Goal: Transaction & Acquisition: Purchase product/service

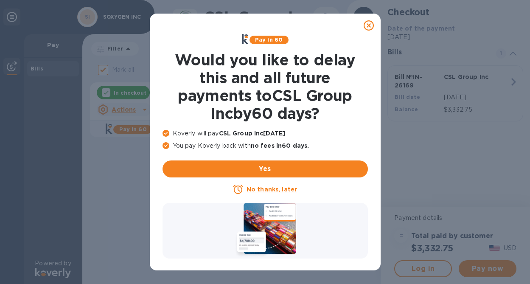
click at [368, 27] on icon at bounding box center [369, 25] width 10 height 10
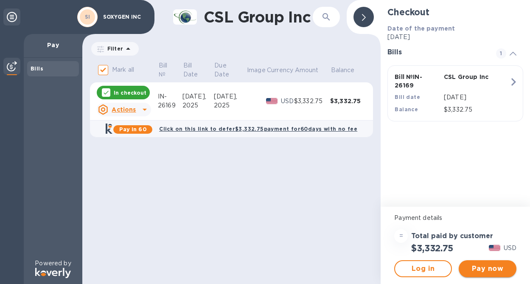
click at [490, 268] on span "Pay now" at bounding box center [488, 269] width 44 height 10
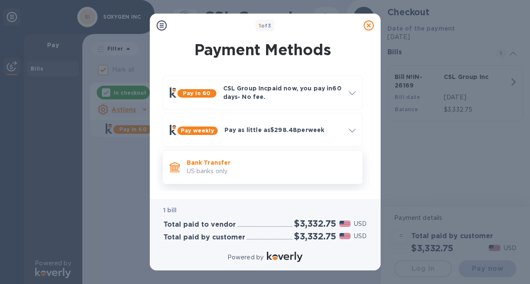
click at [332, 164] on p "Bank Transfer" at bounding box center [271, 162] width 169 height 8
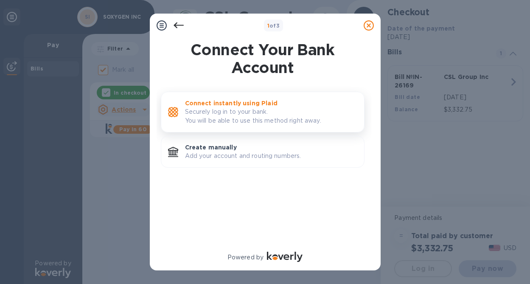
click at [313, 119] on p "Securely log in to your bank. You will be able to use this method right away." at bounding box center [271, 116] width 172 height 18
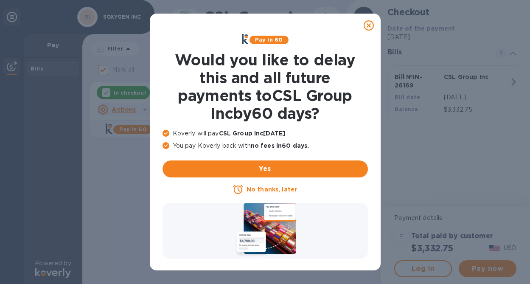
click at [370, 26] on icon at bounding box center [369, 25] width 10 height 10
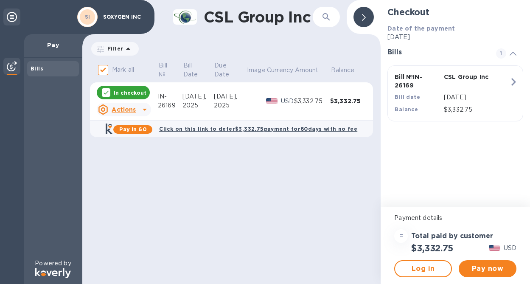
click at [169, 104] on div "IN-26169" at bounding box center [170, 101] width 25 height 18
click at [138, 108] on div at bounding box center [145, 110] width 14 height 14
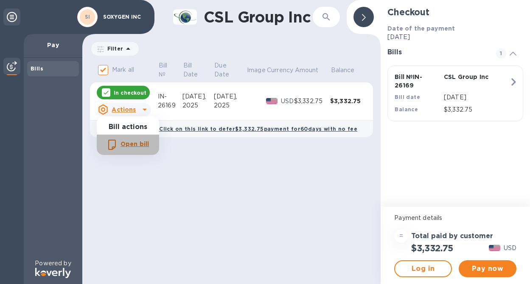
click at [135, 142] on b "Open bill" at bounding box center [135, 144] width 28 height 7
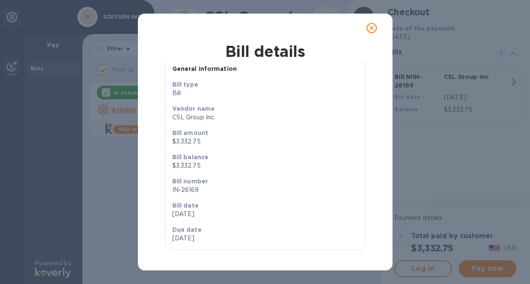
click at [370, 31] on icon "close" at bounding box center [372, 28] width 8 height 8
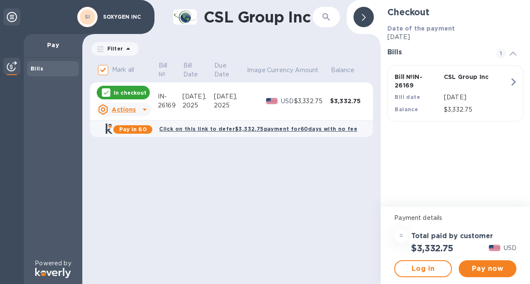
scroll to position [0, 0]
click at [56, 48] on p "Pay" at bounding box center [53, 45] width 45 height 8
click at [54, 46] on p "Pay" at bounding box center [53, 45] width 45 height 8
click at [431, 265] on span "Log in" at bounding box center [423, 269] width 42 height 10
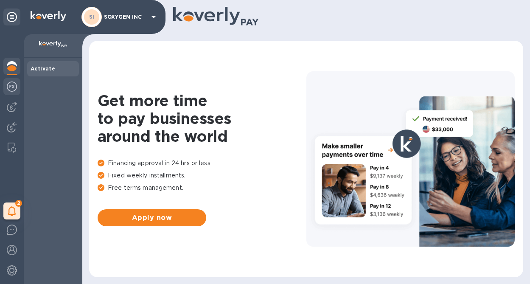
click at [12, 87] on img at bounding box center [12, 87] width 10 height 10
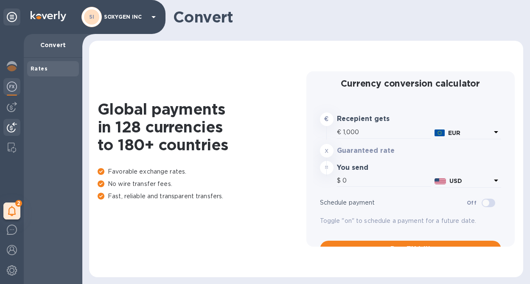
type input "1,173.55"
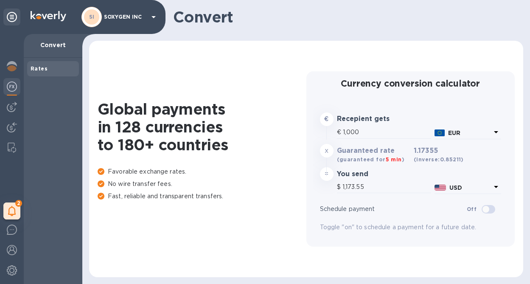
click at [135, 14] on p "SOXYGEN INC" at bounding box center [125, 17] width 42 height 6
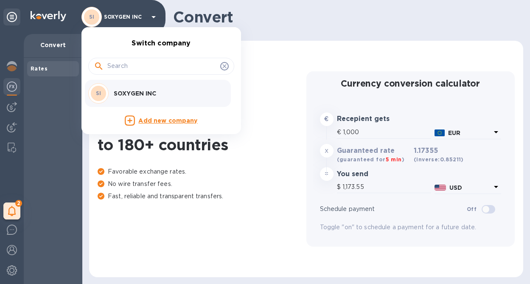
click at [139, 91] on p "SOXYGEN INC" at bounding box center [167, 93] width 107 height 8
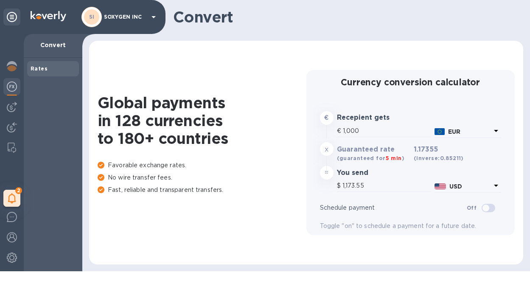
type input "1,173.55"
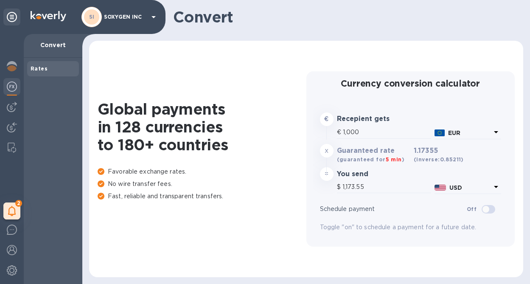
click at [2, 65] on div "2 My tasks" at bounding box center [12, 159] width 24 height 250
click at [11, 66] on img at bounding box center [12, 66] width 10 height 10
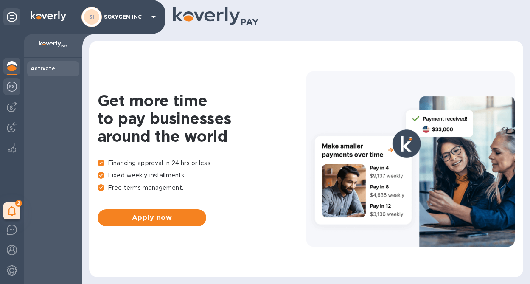
click at [13, 96] on div at bounding box center [11, 87] width 17 height 19
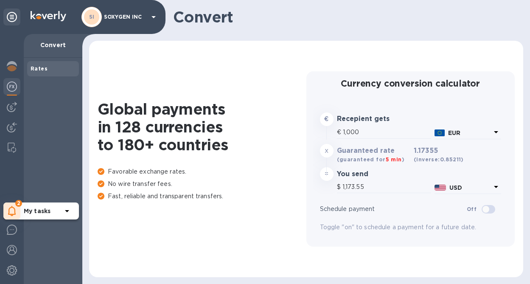
click at [14, 215] on icon at bounding box center [12, 211] width 8 height 10
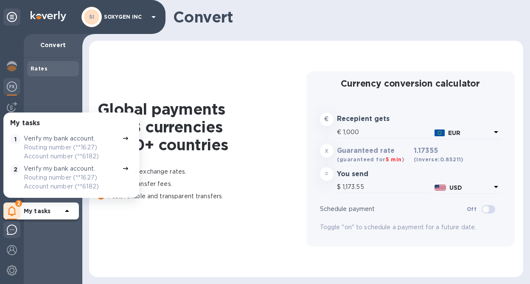
click at [13, 231] on img at bounding box center [12, 230] width 10 height 10
click at [46, 87] on div "Rates" at bounding box center [53, 171] width 59 height 226
click at [16, 17] on icon at bounding box center [12, 17] width 10 height 10
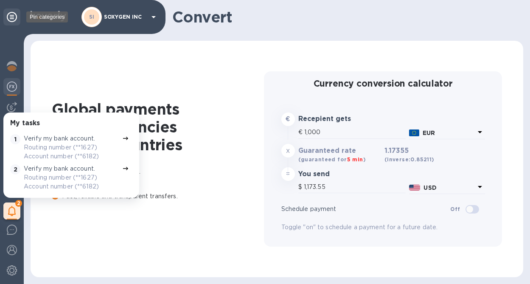
click at [12, 18] on icon at bounding box center [12, 17] width 10 height 10
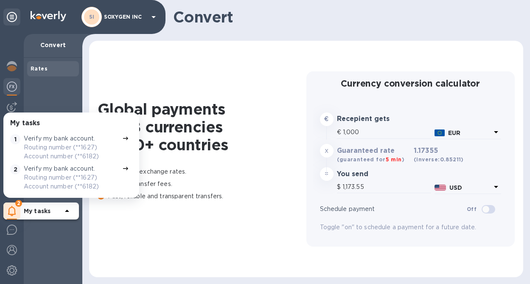
click at [85, 102] on div "Global payments in 128 currencies to 180+ countries Favorable exchange rates. N…" at bounding box center [306, 159] width 448 height 250
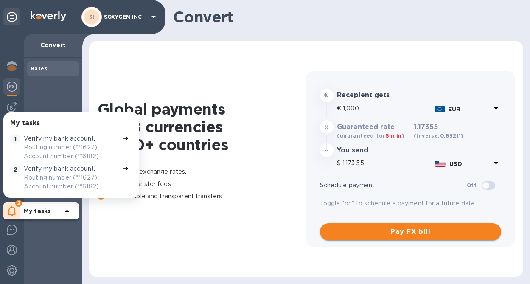
scroll to position [23, 0]
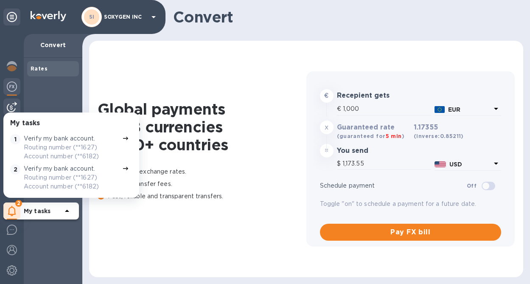
click at [8, 105] on img at bounding box center [12, 107] width 10 height 10
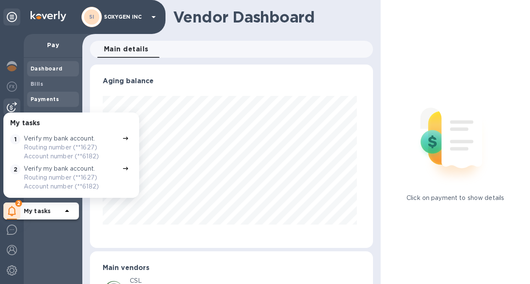
click at [63, 96] on span "Payments" at bounding box center [53, 99] width 45 height 8
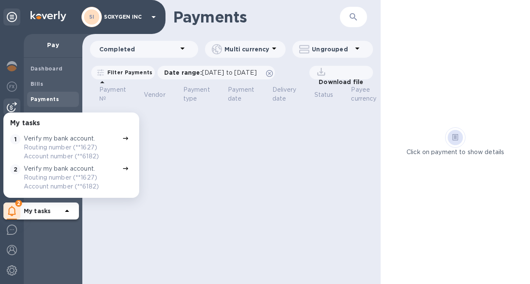
click at [155, 162] on div "Payments ​ Completed Multi currency Ungrouped Filter Payments Date range : 08/2…" at bounding box center [231, 142] width 299 height 284
click at [15, 121] on h3 "My tasks" at bounding box center [25, 123] width 30 height 8
click at [17, 133] on div "1" at bounding box center [15, 148] width 14 height 30
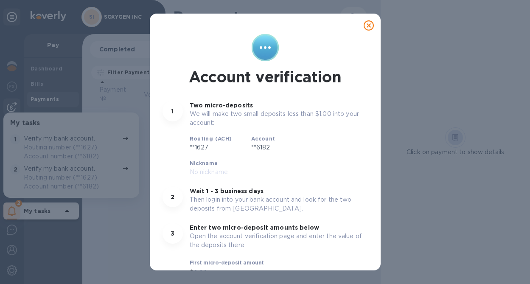
click at [367, 26] on icon at bounding box center [369, 25] width 10 height 10
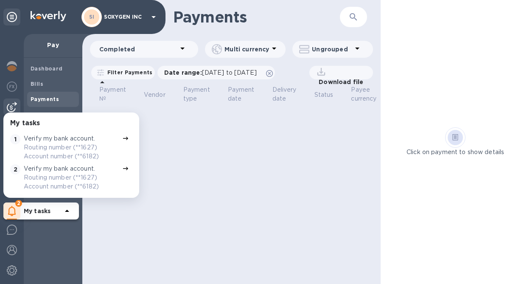
click at [296, 156] on div "Payments ​ Completed Multi currency Ungrouped Filter Payments Date range : 08/2…" at bounding box center [231, 142] width 299 height 284
click at [183, 50] on icon at bounding box center [183, 48] width 10 height 10
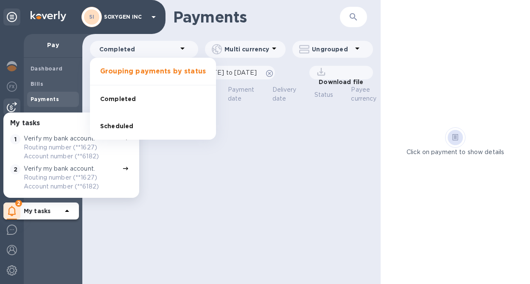
click at [269, 52] on div at bounding box center [265, 142] width 530 height 284
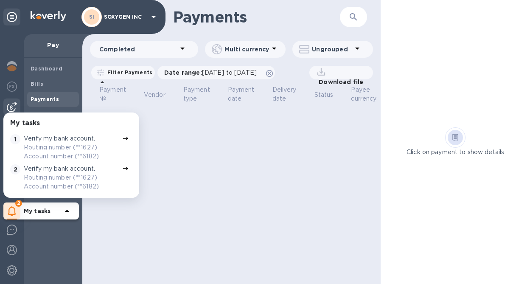
click at [144, 72] on p "Filter Payments" at bounding box center [128, 72] width 48 height 7
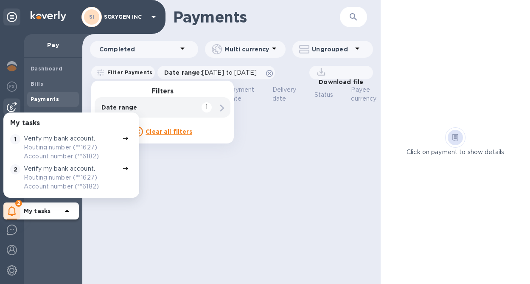
click at [156, 113] on div "Date range 1" at bounding box center [163, 107] width 136 height 20
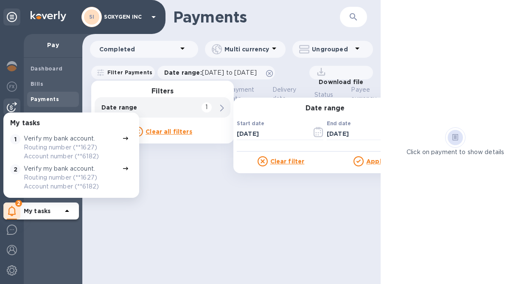
click at [364, 160] on icon at bounding box center [359, 161] width 10 height 10
click at [373, 161] on u "Apply" at bounding box center [376, 161] width 19 height 7
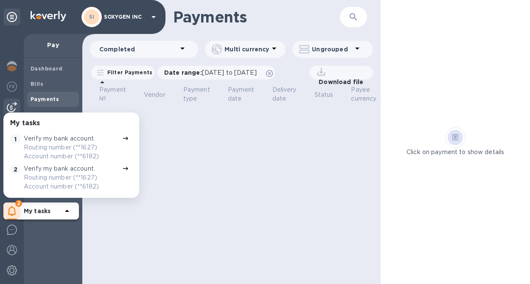
scroll to position [0, 62]
click at [57, 50] on div "Pay" at bounding box center [53, 46] width 59 height 24
click at [54, 43] on p "Pay" at bounding box center [53, 45] width 45 height 8
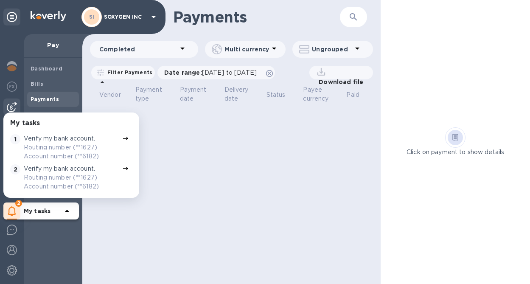
click at [160, 175] on div "Payments ​ Completed Multi currency Ungrouped Filter Payments Date range : 08/2…" at bounding box center [231, 142] width 299 height 284
click at [11, 236] on div at bounding box center [11, 231] width 17 height 20
click at [16, 215] on icon at bounding box center [12, 211] width 8 height 10
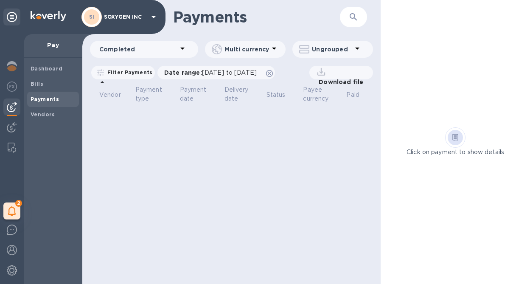
click at [205, 181] on div "Payments ​ Completed Multi currency Ungrouped Filter Payments Date range : 08/2…" at bounding box center [231, 142] width 299 height 284
click at [457, 137] on icon at bounding box center [456, 137] width 6 height 6
click at [47, 86] on span "Bills" at bounding box center [53, 84] width 45 height 8
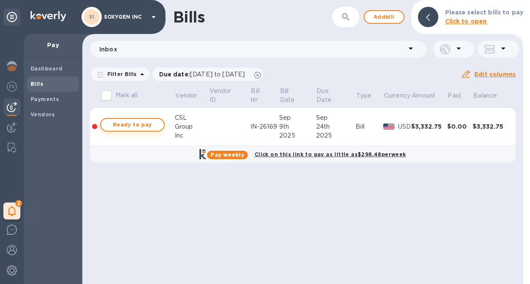
click at [141, 127] on span "Ready to pay" at bounding box center [132, 125] width 49 height 10
checkbox input "true"
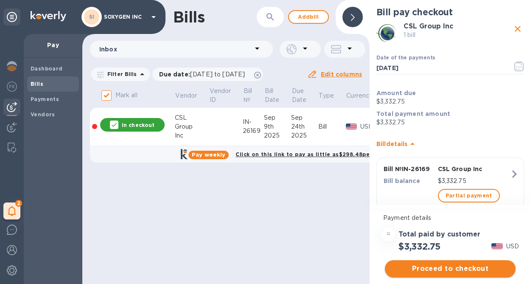
click at [446, 269] on span "Proceed to checkout" at bounding box center [450, 269] width 117 height 10
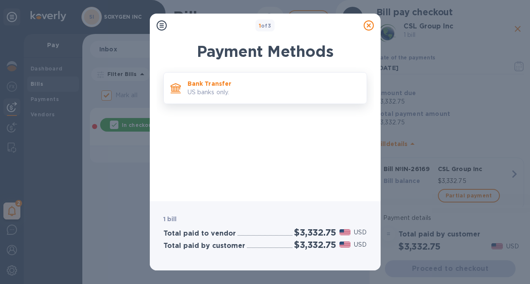
click at [274, 81] on p "Bank Transfer" at bounding box center [274, 83] width 172 height 8
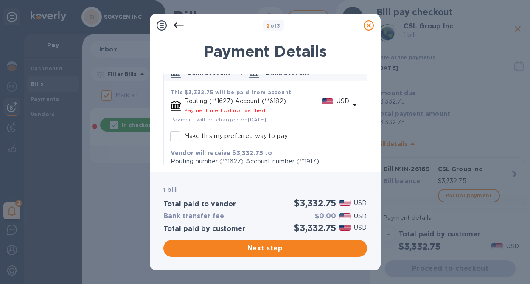
scroll to position [49, 0]
click at [213, 110] on span "Payment method not verified" at bounding box center [225, 112] width 82 height 6
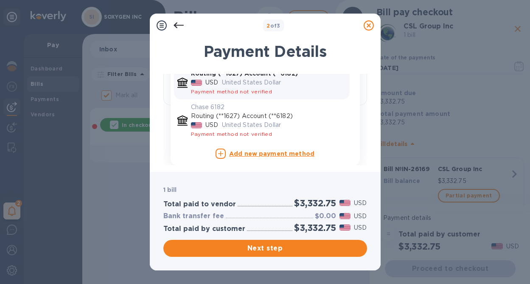
scroll to position [128, 0]
click at [223, 85] on p "United States Dollar" at bounding box center [284, 83] width 124 height 9
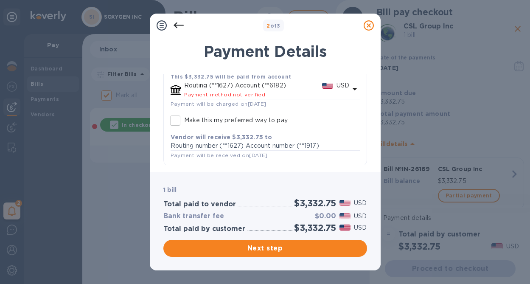
click at [183, 121] on input "Make this my preferred way to pay" at bounding box center [175, 121] width 18 height 18
checkbox input "true"
click at [241, 251] on span "Next step" at bounding box center [265, 248] width 190 height 10
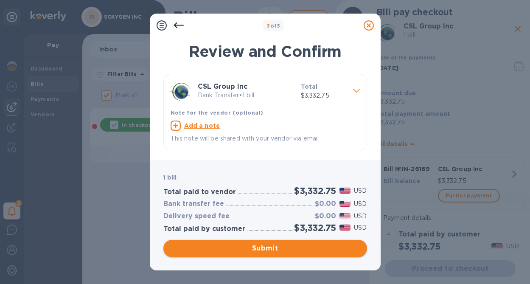
click at [287, 248] on span "Submit" at bounding box center [265, 248] width 190 height 10
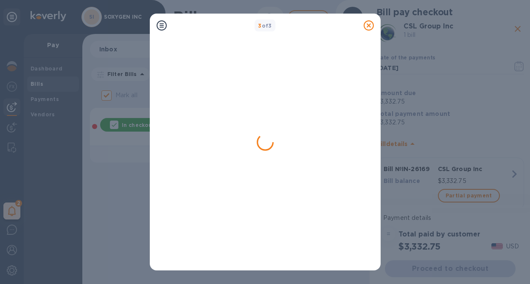
checkbox input "false"
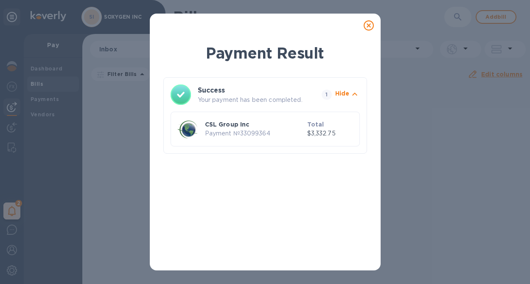
click at [369, 28] on icon at bounding box center [369, 25] width 10 height 10
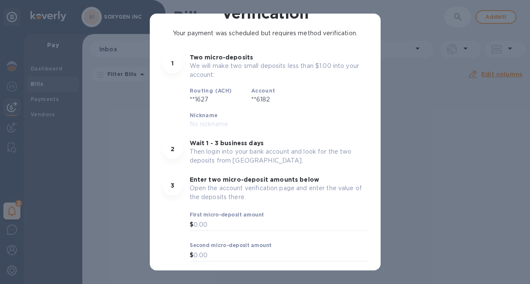
scroll to position [81, 0]
click at [261, 277] on button "Okay" at bounding box center [266, 285] width 206 height 17
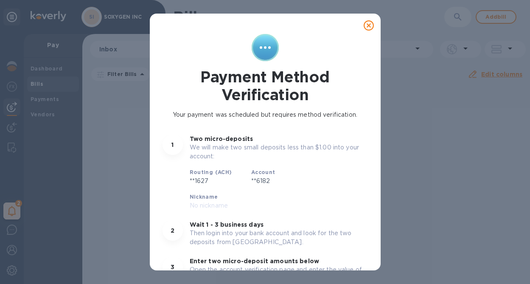
scroll to position [0, 0]
click at [364, 27] on icon at bounding box center [369, 25] width 10 height 10
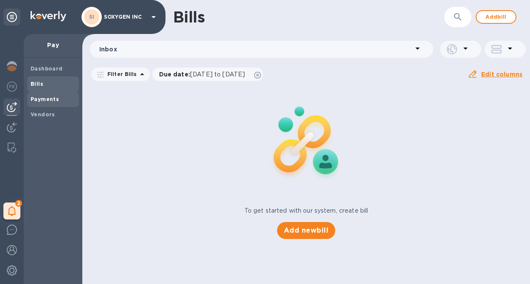
click at [51, 99] on b "Payments" at bounding box center [45, 99] width 28 height 6
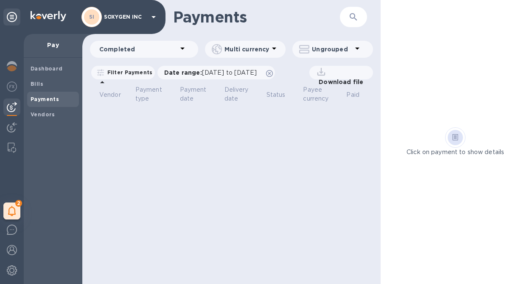
scroll to position [0, 62]
click at [157, 52] on p "Completed" at bounding box center [138, 49] width 78 height 8
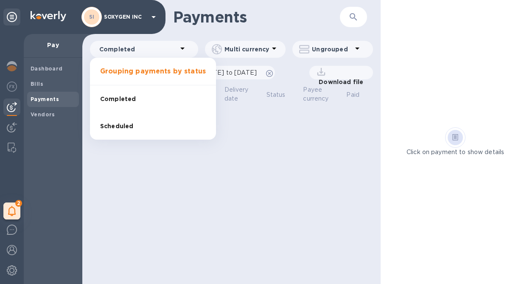
click at [149, 96] on li "Completed" at bounding box center [153, 98] width 126 height 27
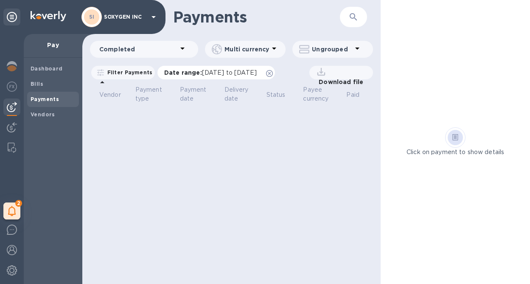
click at [220, 77] on div "Date range : 08/25/2025 to 09/26/2025" at bounding box center [217, 73] width 118 height 14
click at [220, 73] on span "08/25/2025 to 09/26/2025" at bounding box center [229, 72] width 55 height 7
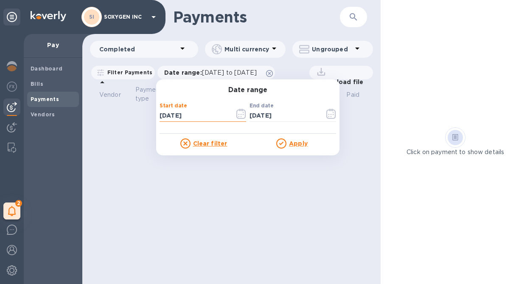
click at [198, 116] on input "08/25/2025" at bounding box center [194, 116] width 68 height 13
click at [290, 144] on u "Apply" at bounding box center [298, 143] width 19 height 7
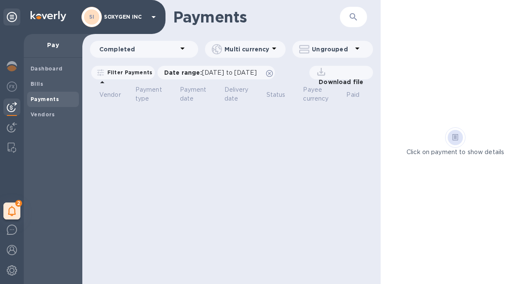
scroll to position [0, 0]
click at [34, 83] on b "Bills" at bounding box center [37, 84] width 13 height 6
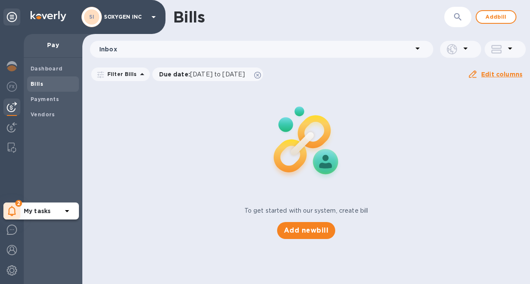
click at [15, 206] on icon at bounding box center [12, 211] width 8 height 10
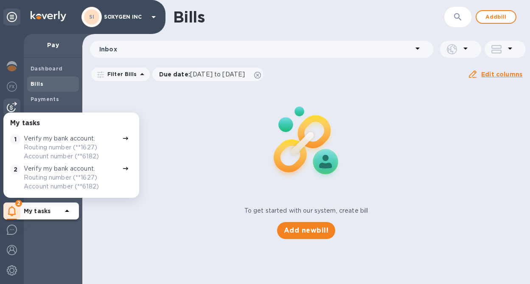
click at [62, 150] on p "Routing number (**1627) Account number (**6182)" at bounding box center [71, 152] width 95 height 18
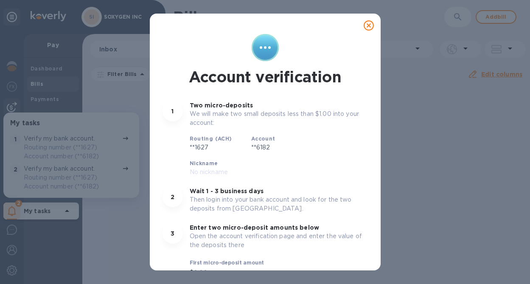
click at [365, 25] on icon at bounding box center [369, 25] width 10 height 10
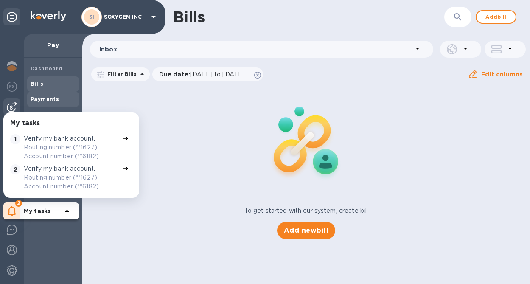
click at [62, 105] on div "Payments" at bounding box center [53, 99] width 52 height 15
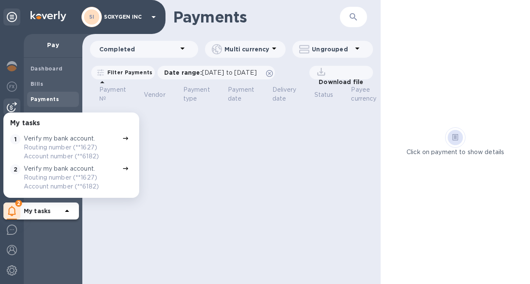
click at [208, 135] on div "Payments ​ Completed Multi currency Ungrouped Filter Payments Date range : 08/2…" at bounding box center [231, 142] width 299 height 284
click at [28, 212] on b "My tasks" at bounding box center [37, 211] width 27 height 7
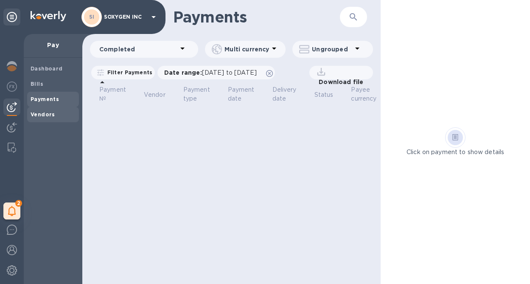
click at [43, 115] on b "Vendors" at bounding box center [43, 114] width 25 height 6
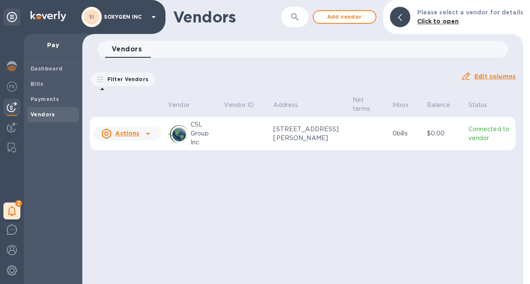
click at [152, 135] on icon at bounding box center [148, 134] width 10 height 10
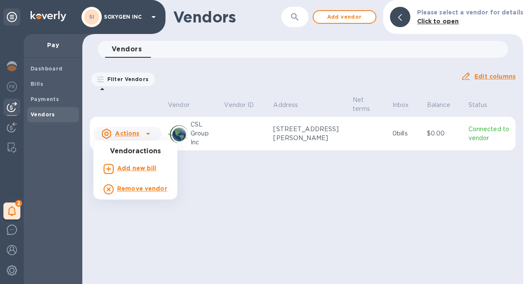
click at [222, 191] on div at bounding box center [265, 142] width 530 height 284
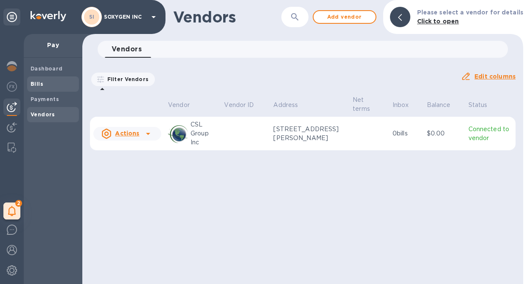
click at [35, 85] on b "Bills" at bounding box center [37, 84] width 13 height 6
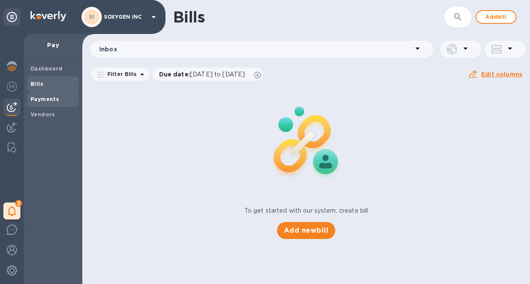
click at [43, 102] on span "Payments" at bounding box center [45, 99] width 28 height 8
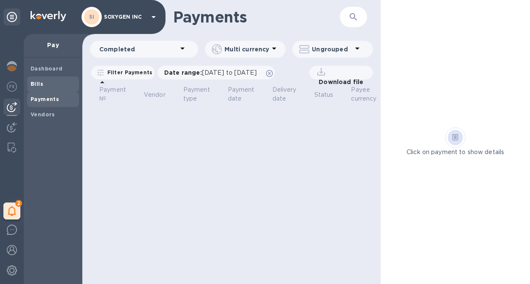
click at [49, 87] on span "Bills" at bounding box center [53, 84] width 45 height 8
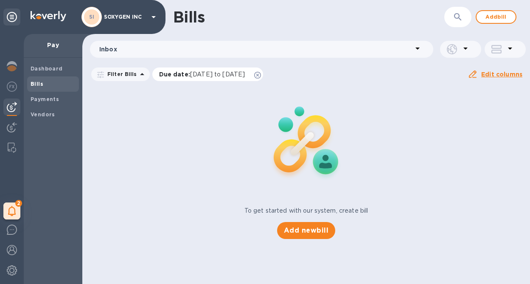
click at [244, 75] on span "07/27/2025 to 11/24/2025" at bounding box center [217, 74] width 55 height 7
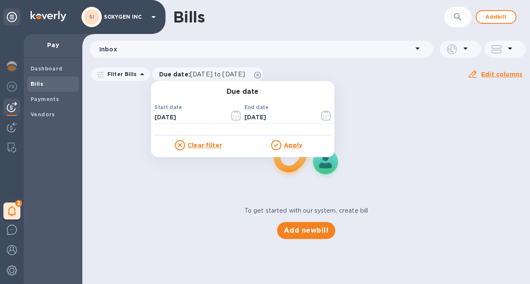
click at [111, 117] on div "To get started with our system, create bill Add new bill" at bounding box center [306, 162] width 455 height 160
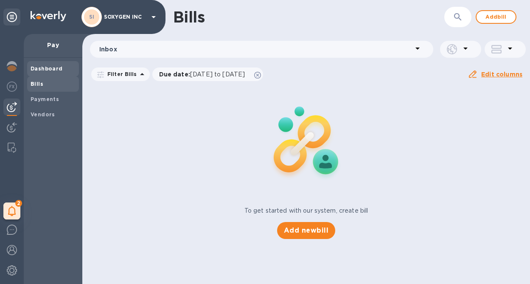
click at [40, 64] on div "Dashboard" at bounding box center [53, 68] width 52 height 15
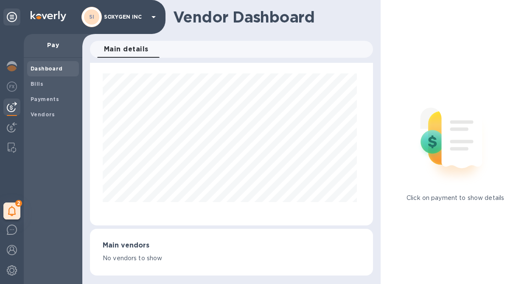
scroll to position [22, 0]
click at [9, 88] on img at bounding box center [12, 87] width 10 height 10
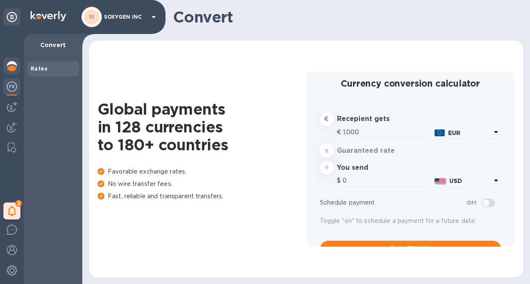
click at [16, 68] on img at bounding box center [12, 66] width 10 height 10
